Goal: Information Seeking & Learning: Learn about a topic

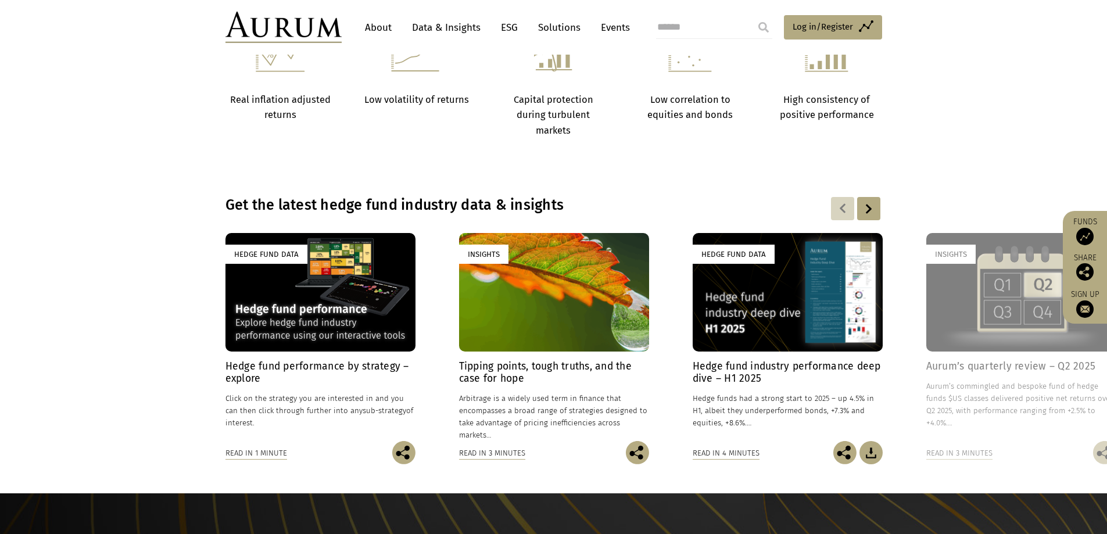
scroll to position [697, 0]
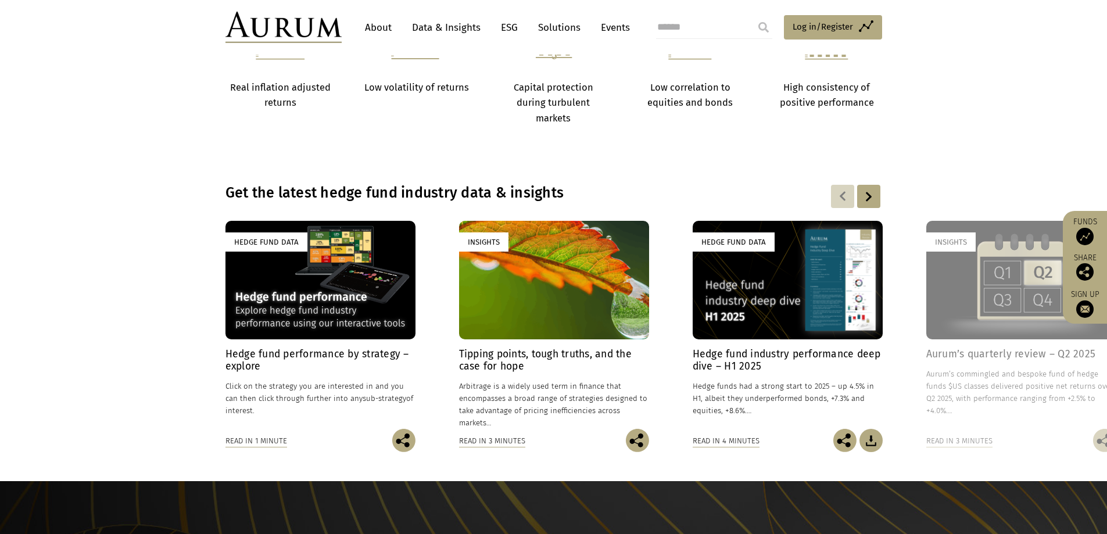
click at [867, 198] on div at bounding box center [868, 196] width 23 height 23
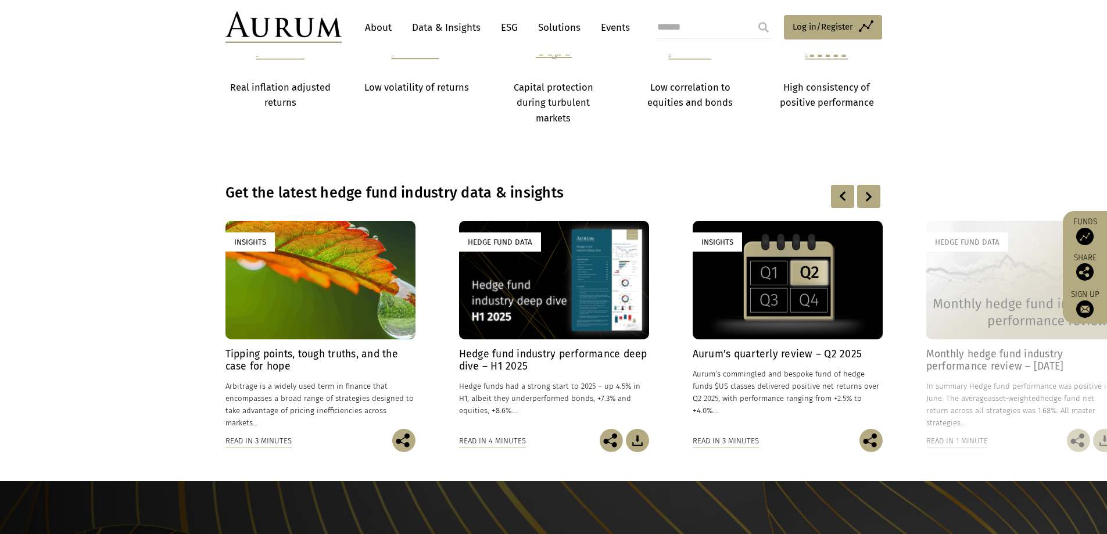
click at [867, 198] on div at bounding box center [868, 196] width 23 height 23
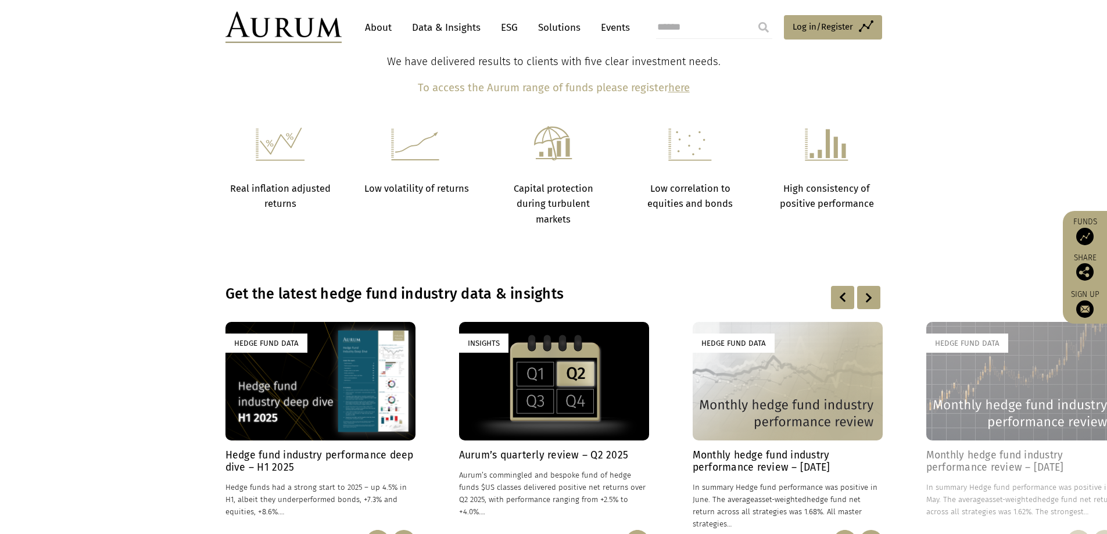
scroll to position [375, 0]
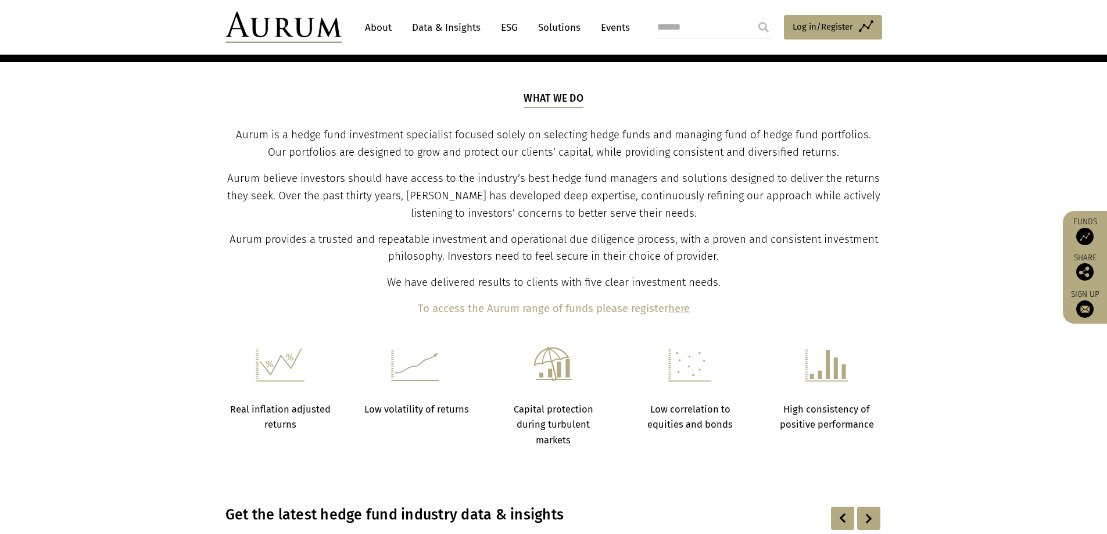
click at [384, 31] on link "About" at bounding box center [378, 28] width 38 height 22
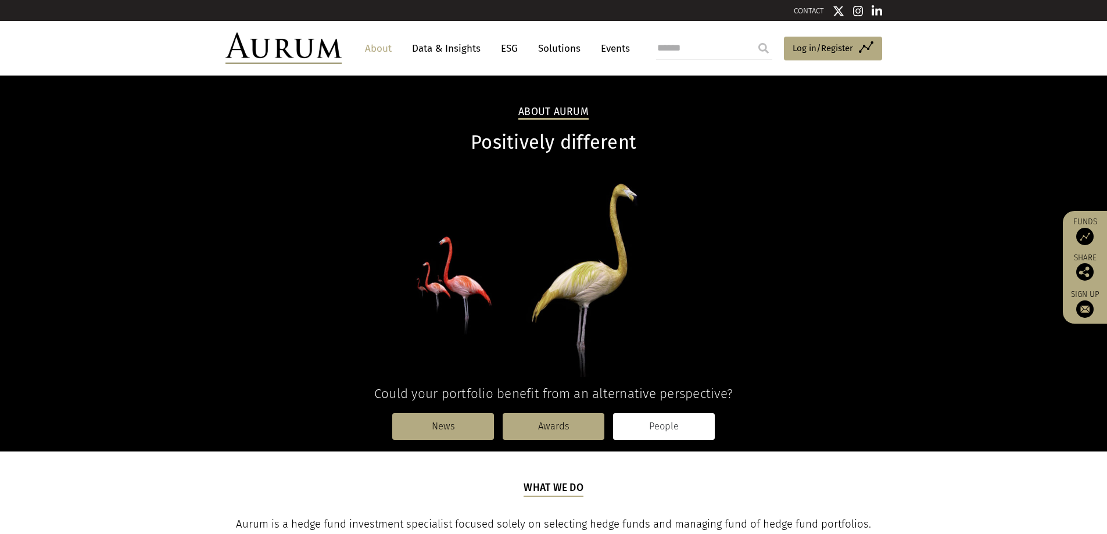
click at [660, 436] on link "People" at bounding box center [664, 426] width 102 height 27
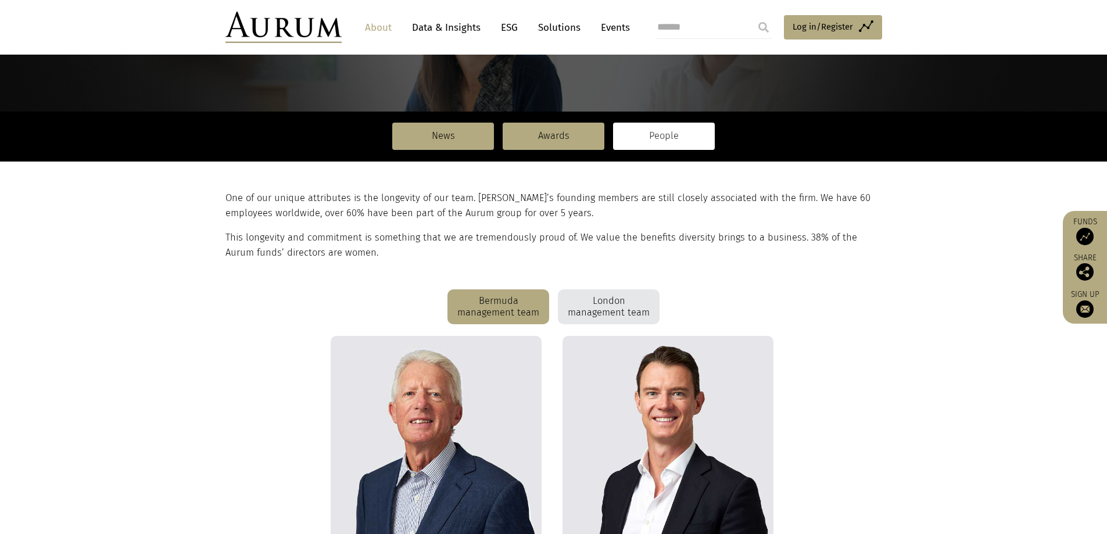
scroll to position [174, 0]
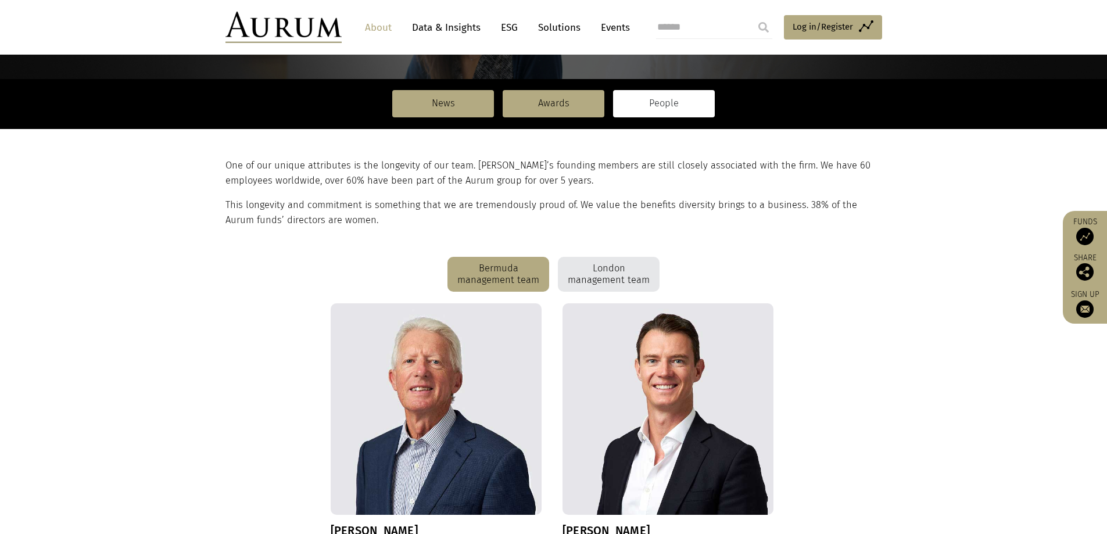
click at [600, 280] on div "London management team" at bounding box center [609, 274] width 102 height 35
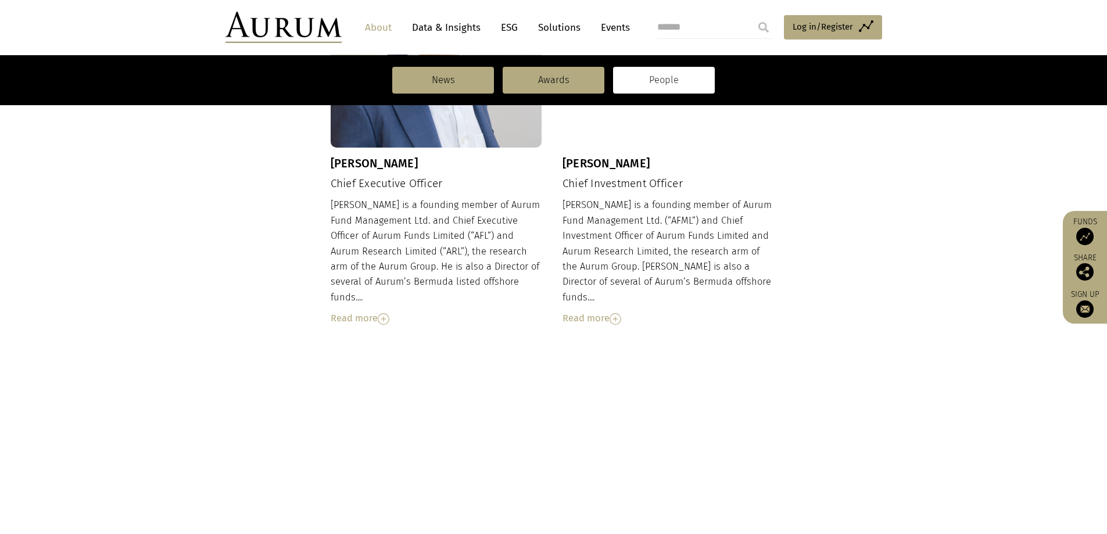
scroll to position [271, 0]
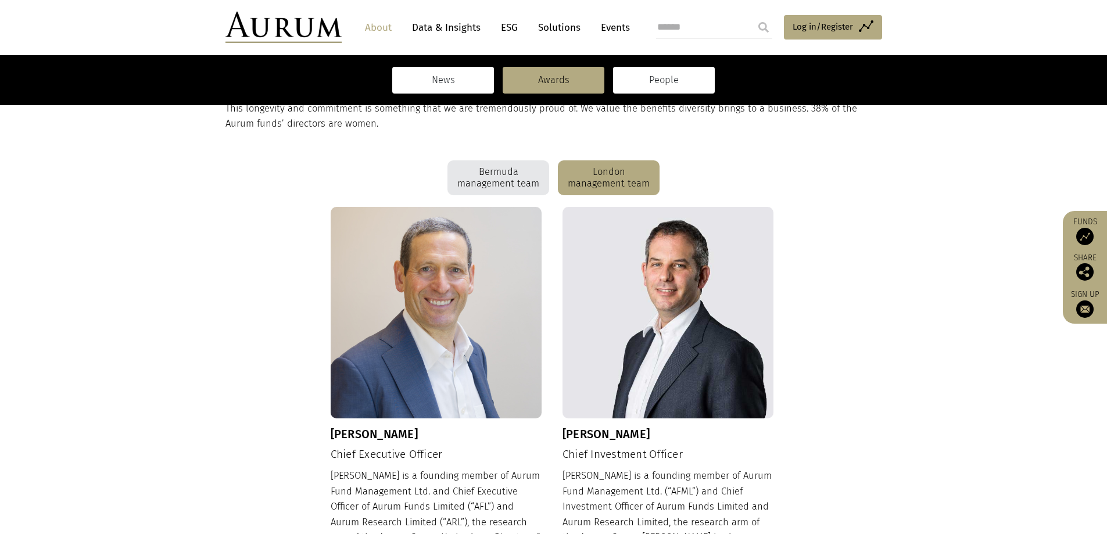
click at [452, 87] on link "News" at bounding box center [443, 80] width 102 height 27
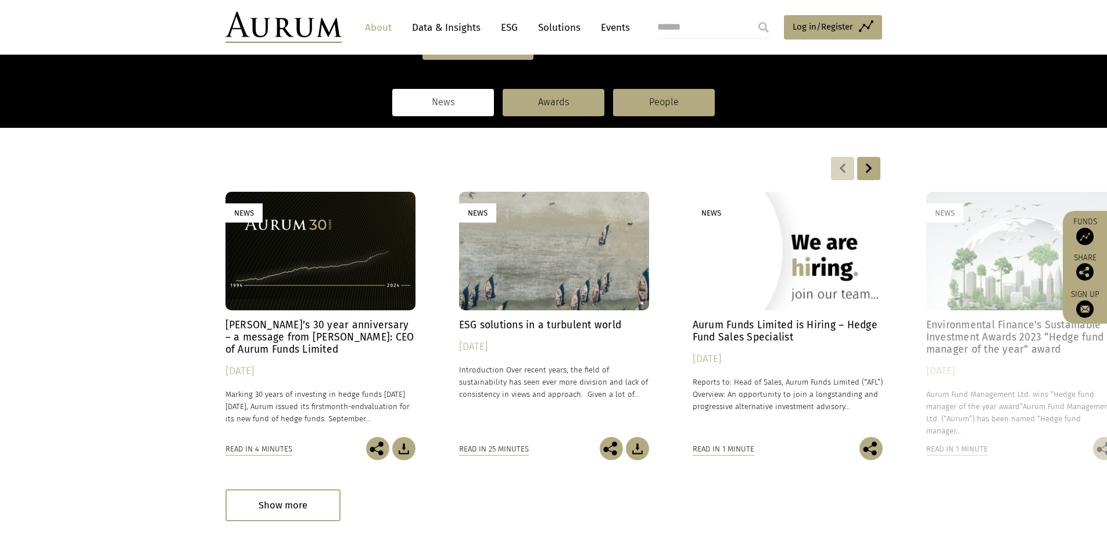
scroll to position [174, 0]
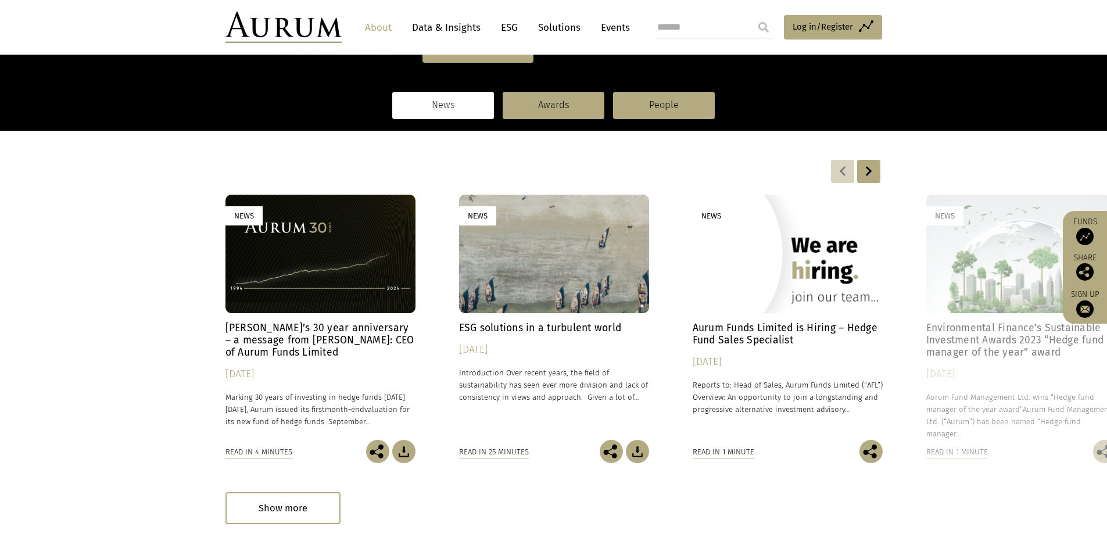
click at [865, 167] on div at bounding box center [868, 171] width 23 height 23
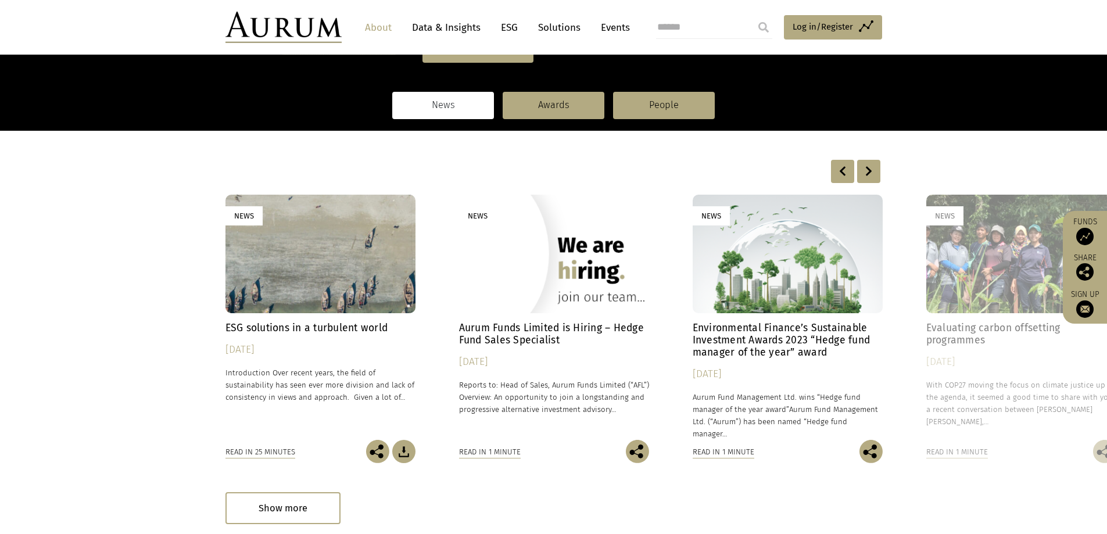
click at [865, 167] on div at bounding box center [868, 171] width 23 height 23
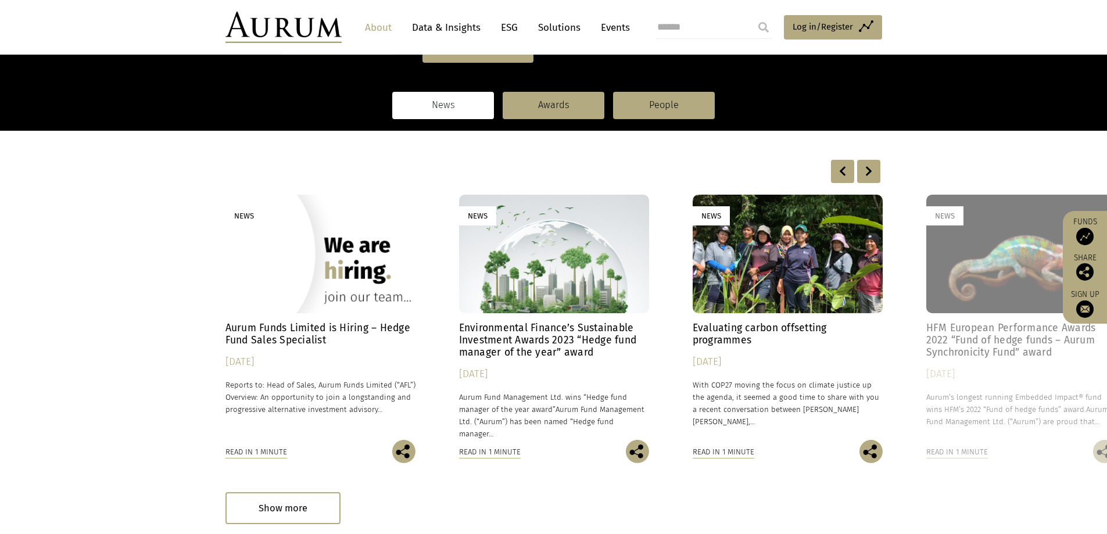
click at [865, 167] on div at bounding box center [868, 171] width 23 height 23
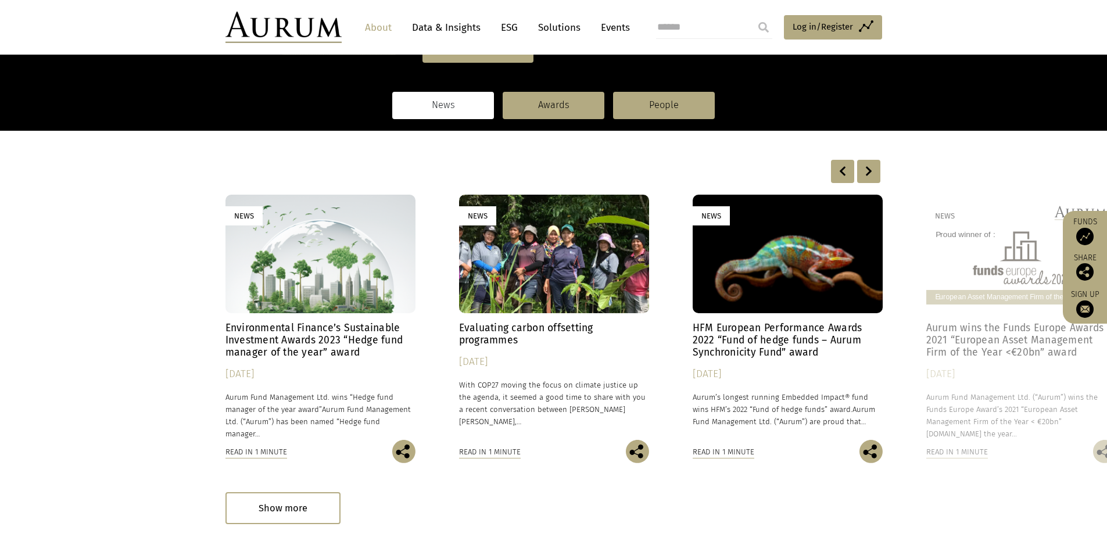
click at [865, 167] on div at bounding box center [868, 171] width 23 height 23
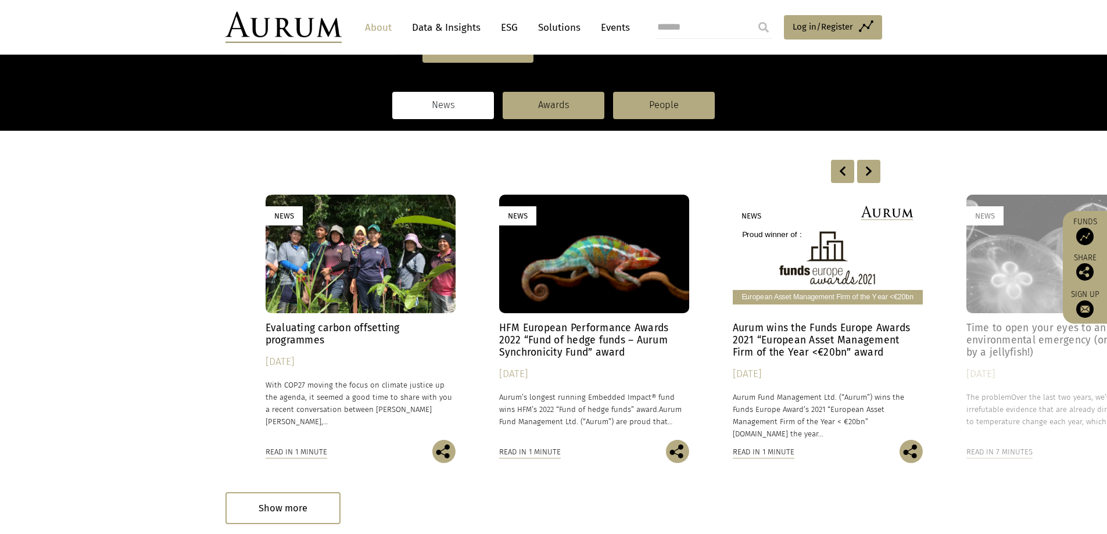
click at [865, 167] on div at bounding box center [868, 171] width 23 height 23
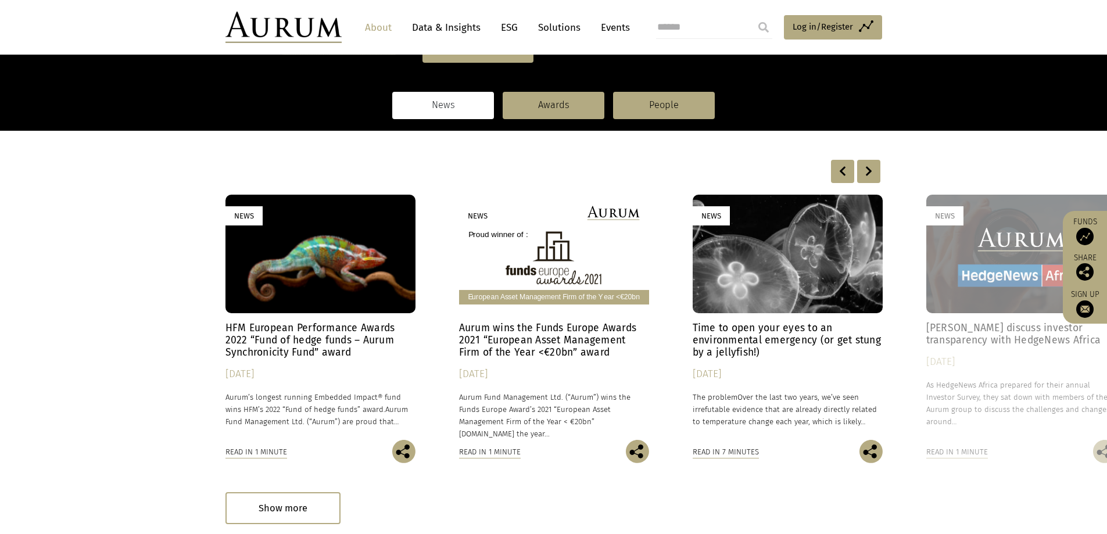
click at [865, 167] on div at bounding box center [868, 171] width 23 height 23
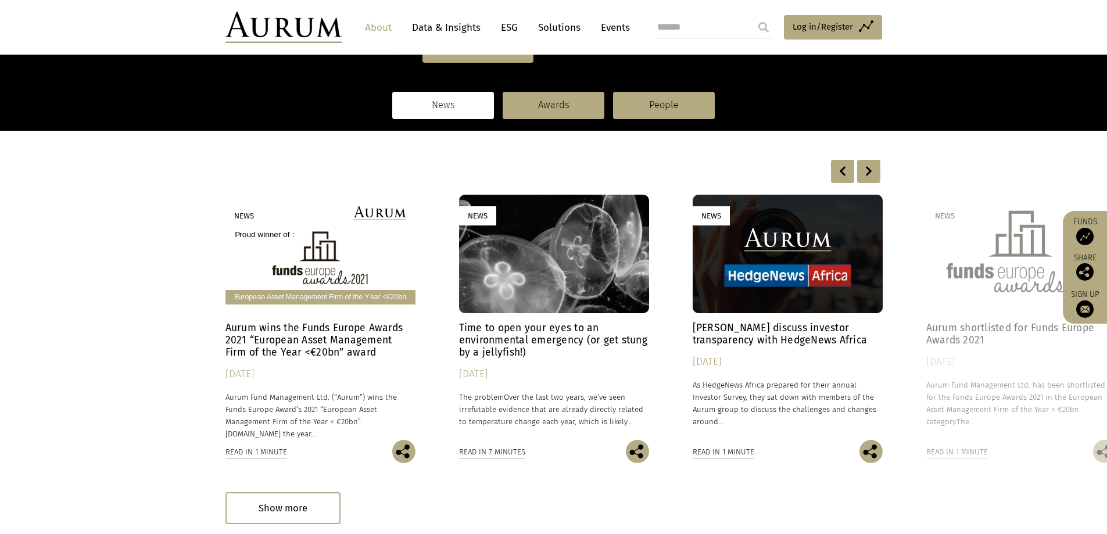
click at [865, 167] on div at bounding box center [868, 171] width 23 height 23
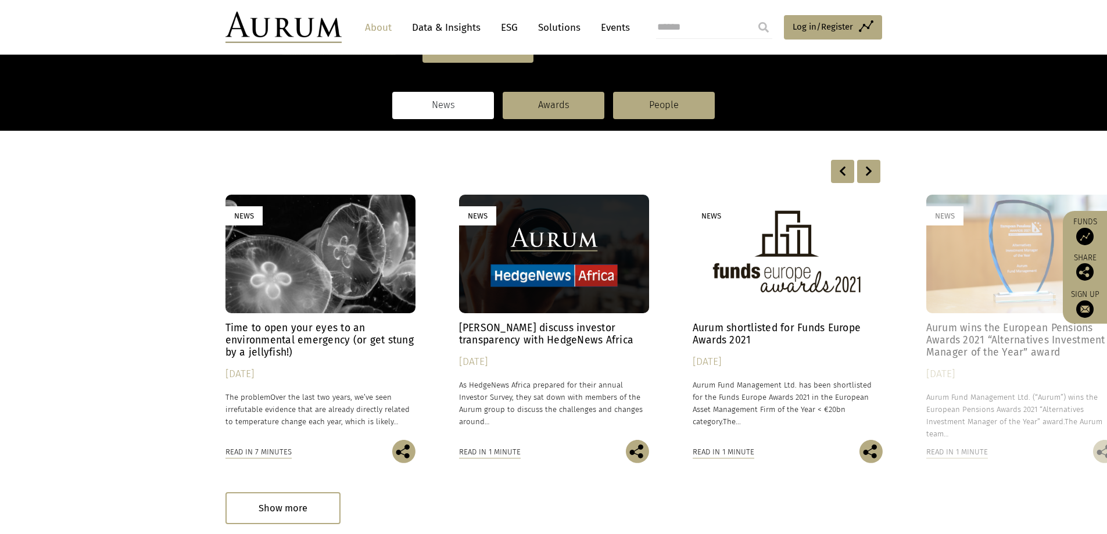
click at [865, 167] on div at bounding box center [868, 171] width 23 height 23
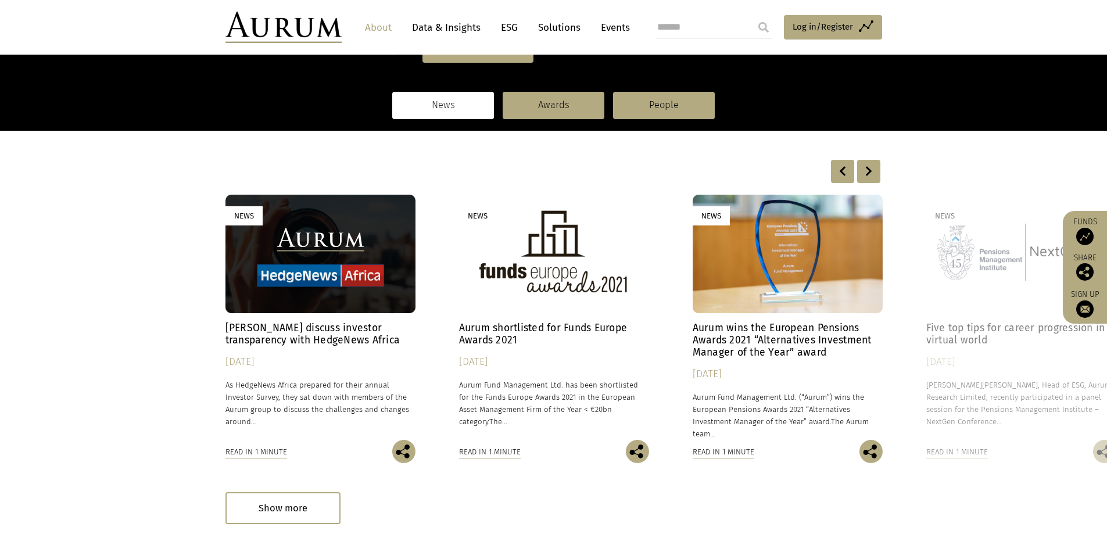
click at [865, 167] on div at bounding box center [868, 171] width 23 height 23
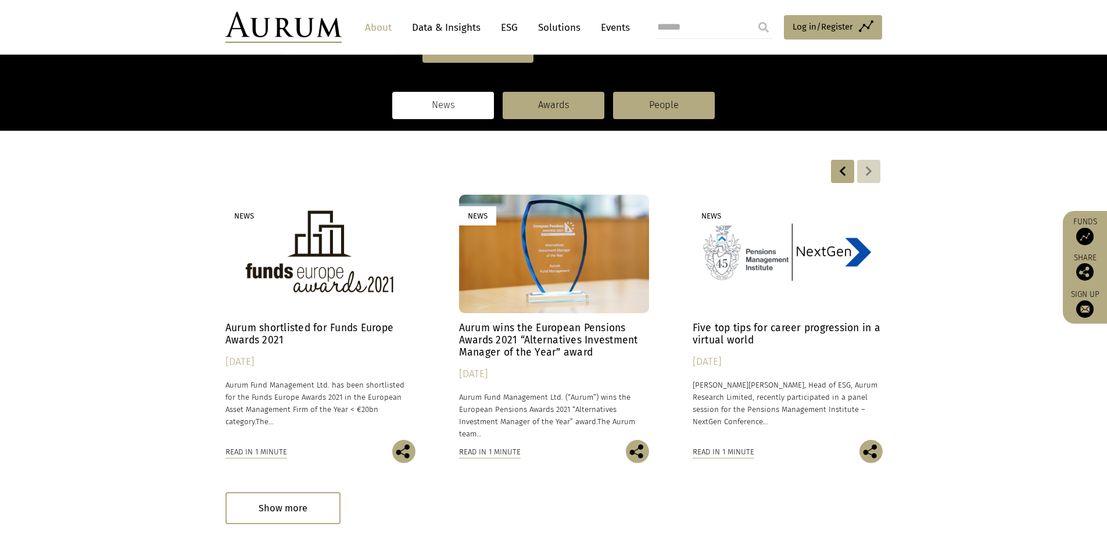
click at [865, 167] on div at bounding box center [868, 171] width 23 height 23
click at [287, 503] on div "Show more" at bounding box center [282, 508] width 115 height 32
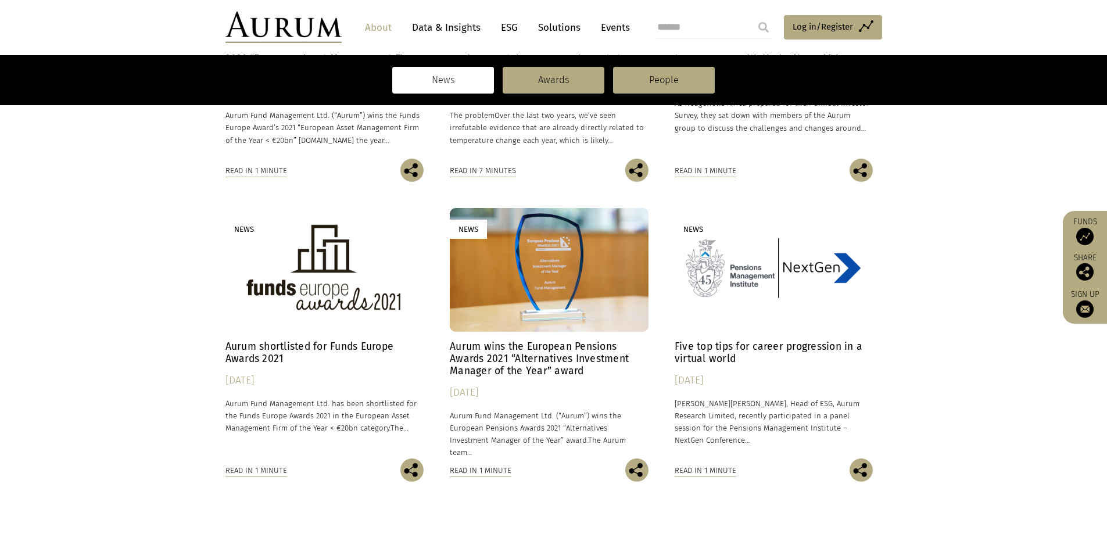
scroll to position [872, 0]
